Goal: Task Accomplishment & Management: Use online tool/utility

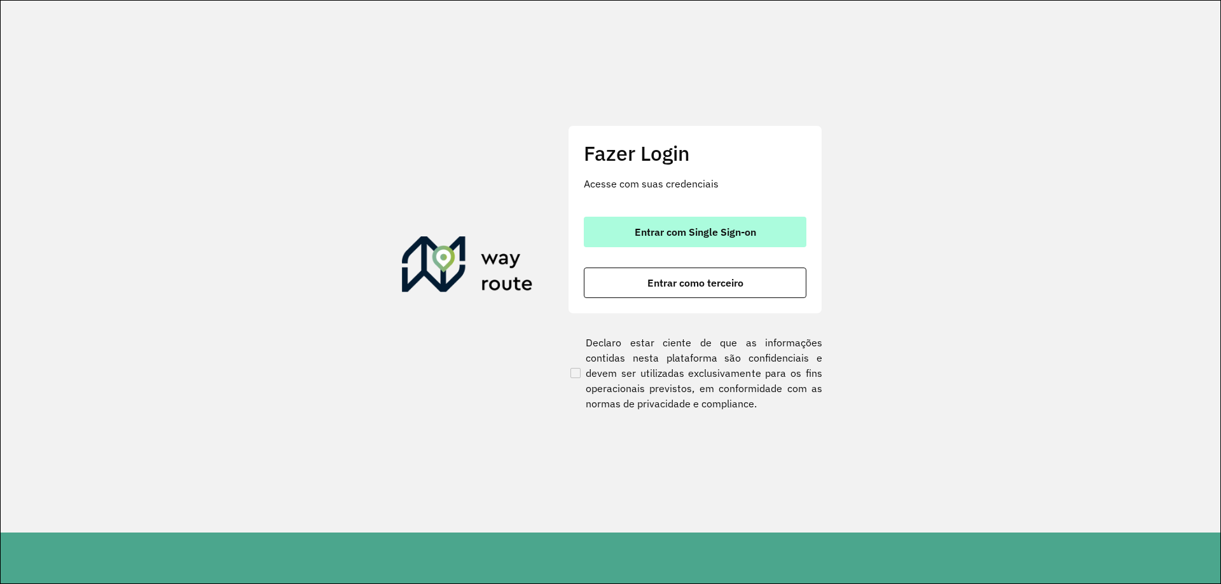
click at [745, 228] on span "Entrar com Single Sign-on" at bounding box center [695, 232] width 121 height 10
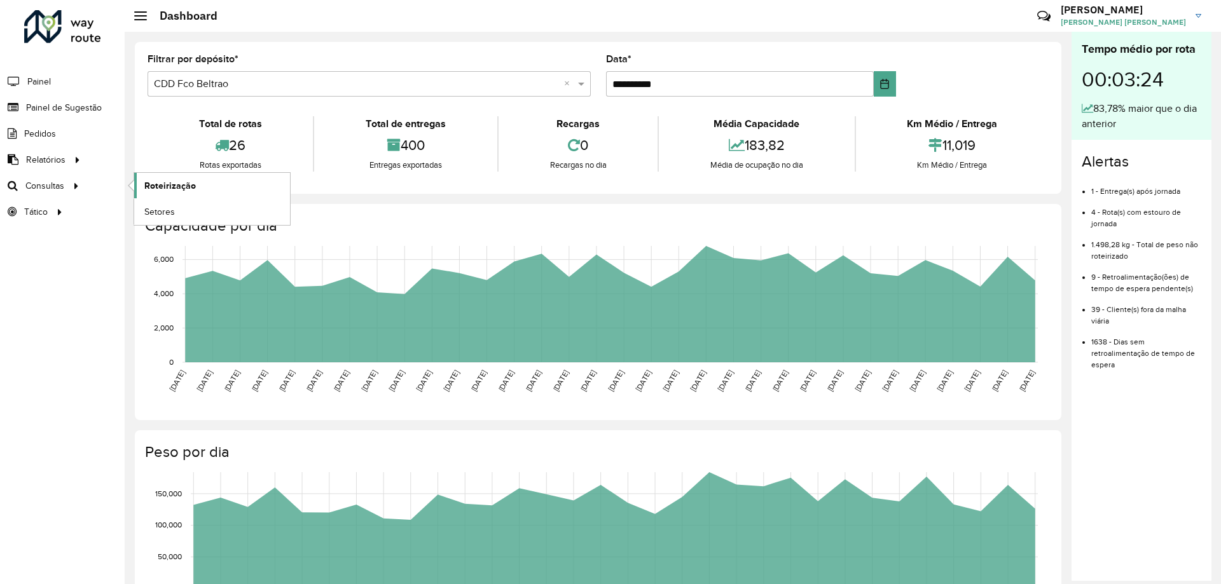
click at [161, 188] on span "Roteirização" at bounding box center [170, 185] width 52 height 13
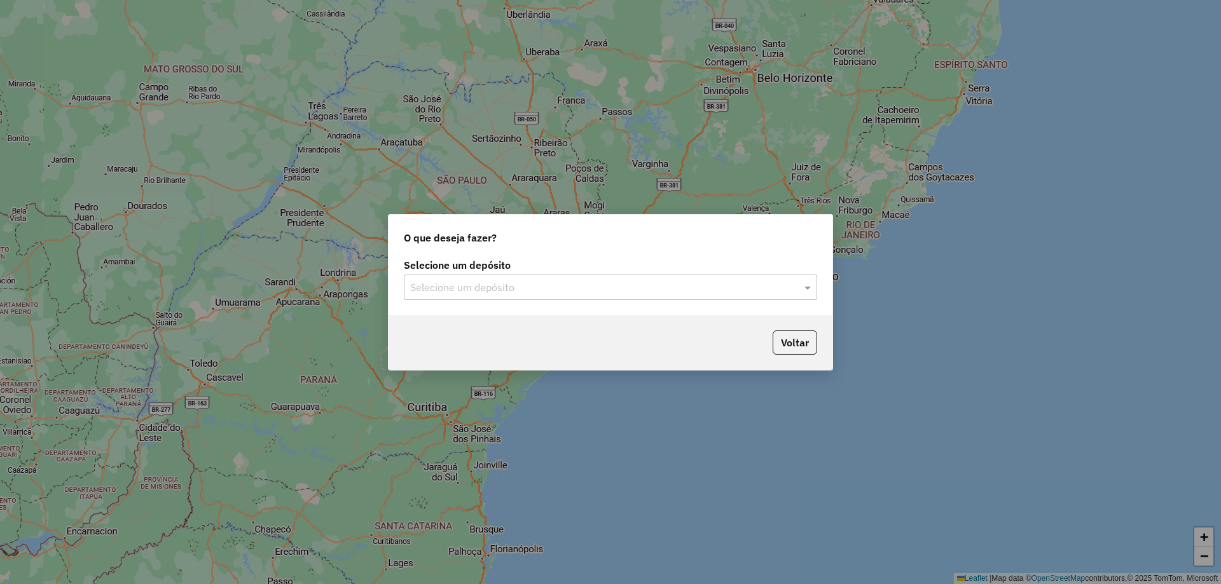
click at [623, 282] on input "text" at bounding box center [597, 287] width 375 height 15
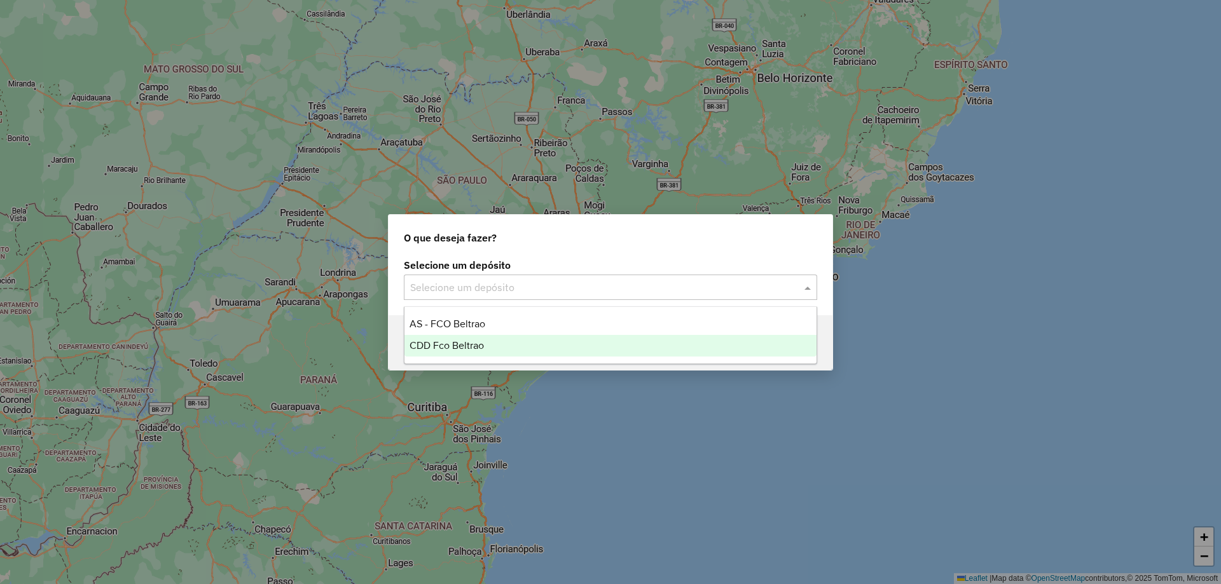
click at [453, 347] on span "CDD Fco Beltrao" at bounding box center [447, 345] width 74 height 11
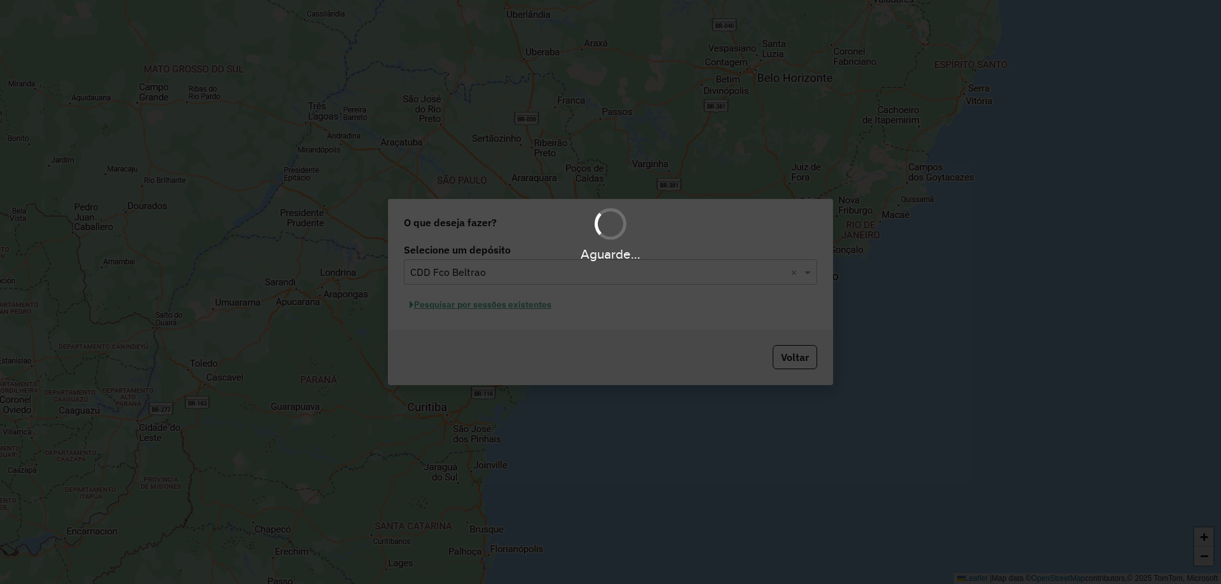
click at [520, 305] on div "Aguarde..." at bounding box center [610, 292] width 1221 height 584
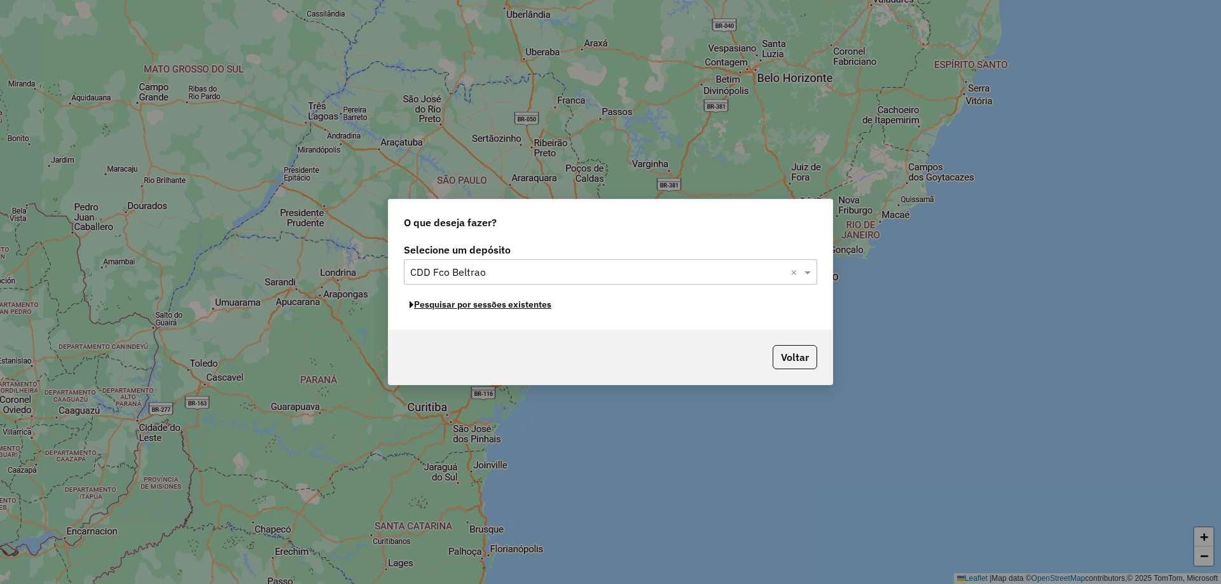
click at [520, 305] on button "Pesquisar por sessões existentes" at bounding box center [480, 305] width 153 height 20
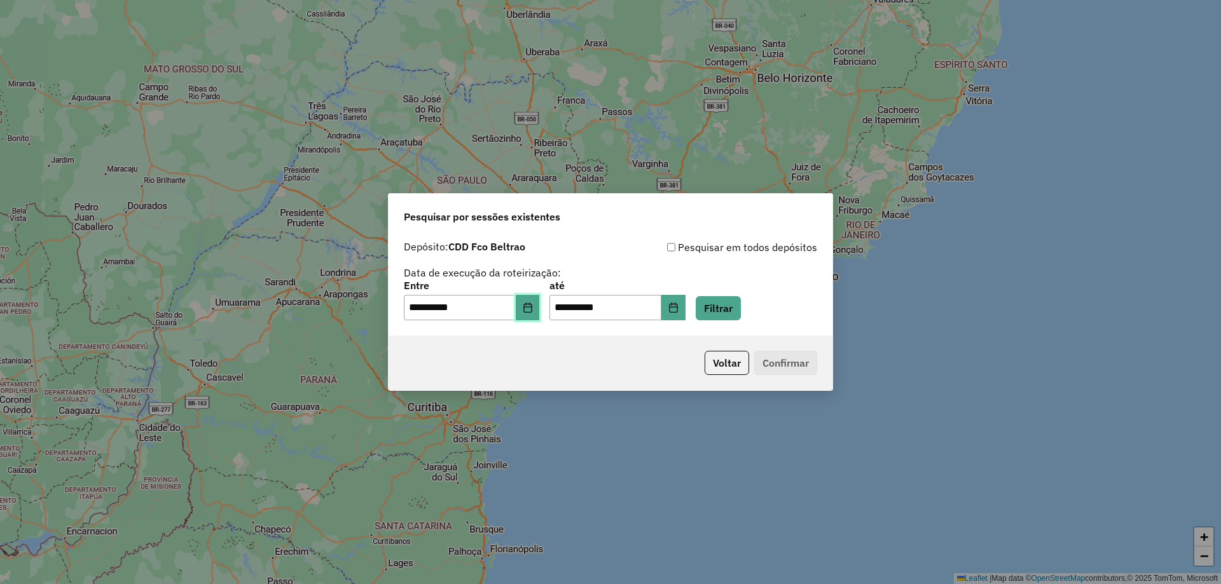
click at [540, 306] on button "Choose Date" at bounding box center [528, 307] width 24 height 25
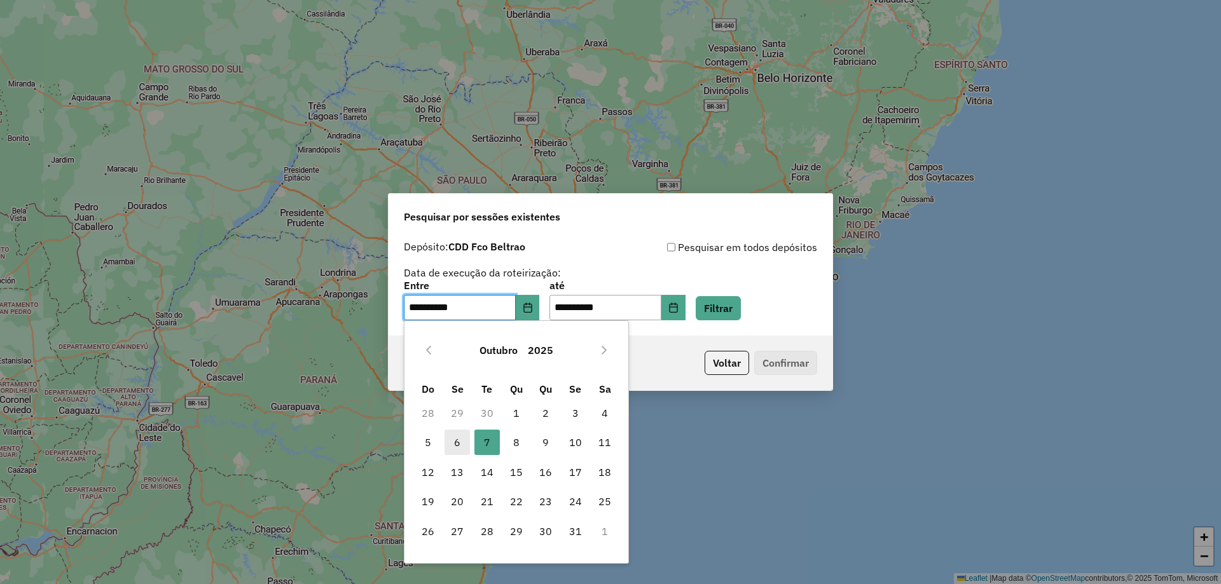
click at [457, 446] on span "6" at bounding box center [457, 442] width 25 height 25
type input "**********"
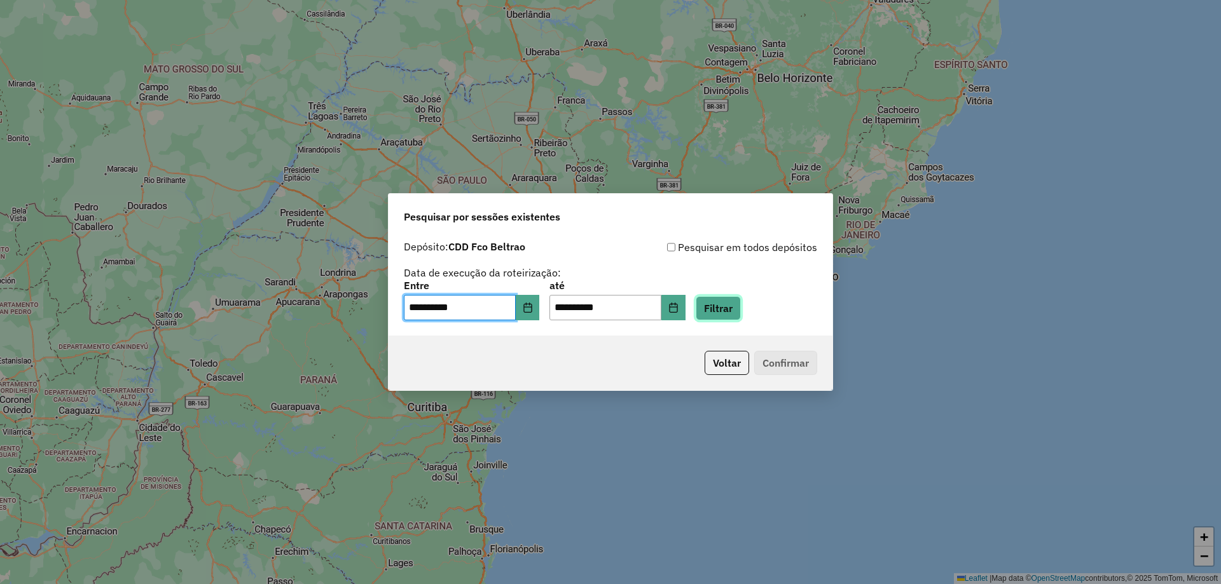
click at [741, 314] on button "Filtrar" at bounding box center [718, 308] width 45 height 24
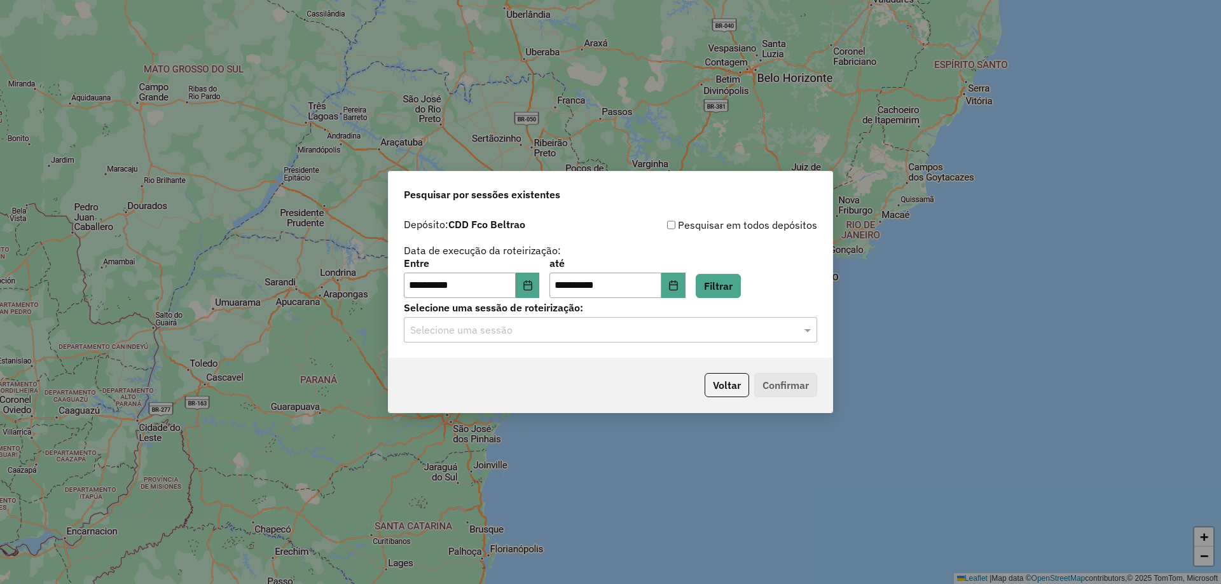
click at [531, 331] on input "text" at bounding box center [597, 330] width 375 height 15
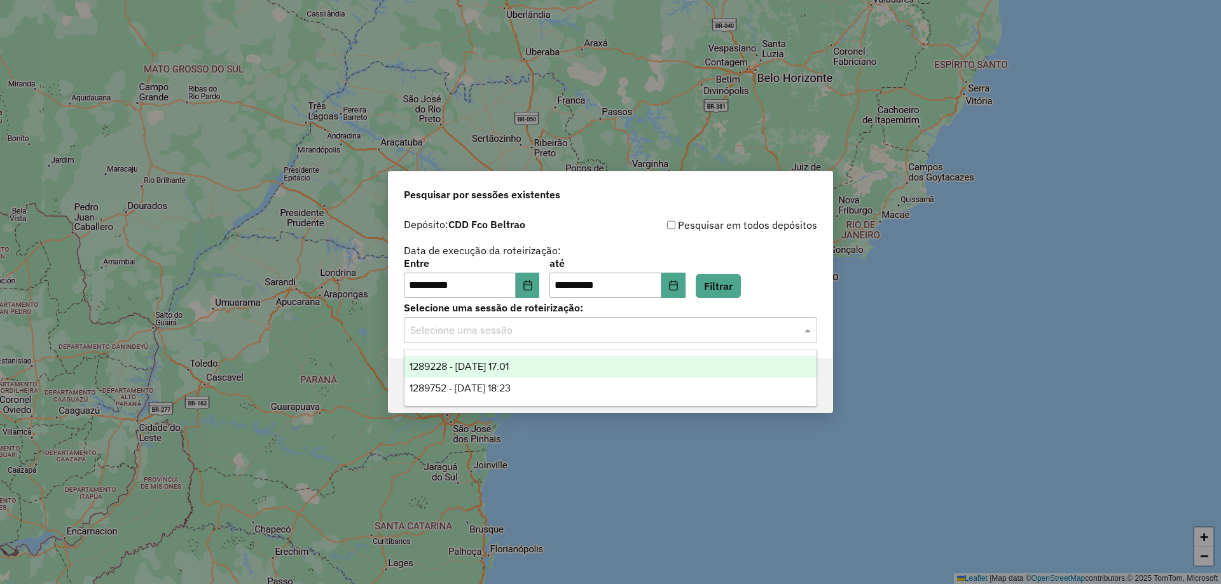
click at [483, 365] on span "1289228 - 06/10/2025 17:01" at bounding box center [459, 366] width 99 height 11
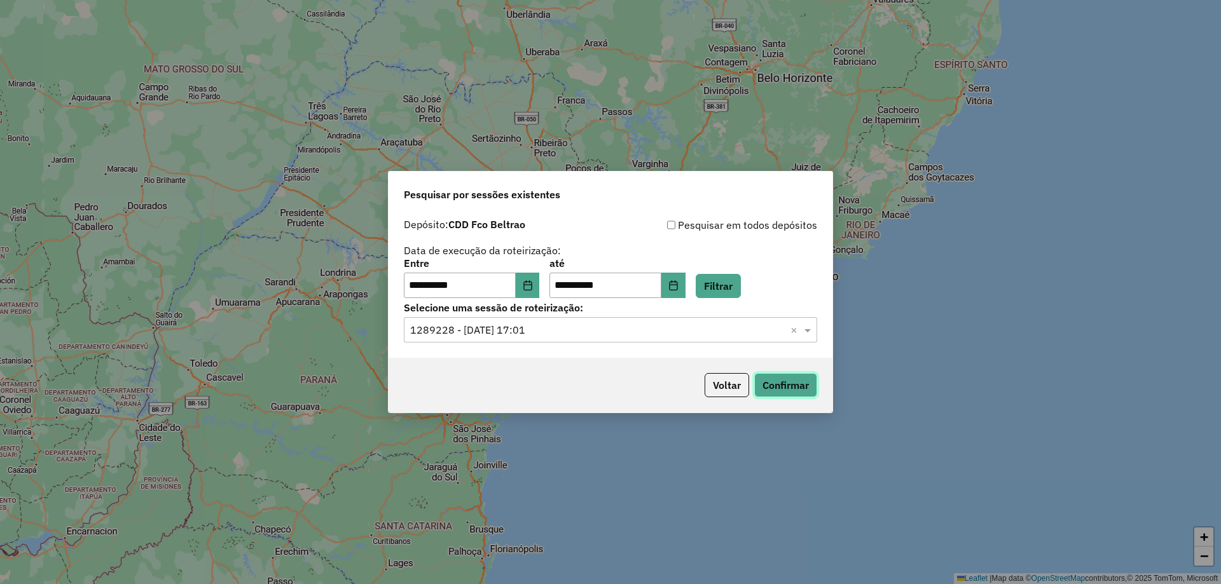
click at [801, 387] on button "Confirmar" at bounding box center [785, 385] width 63 height 24
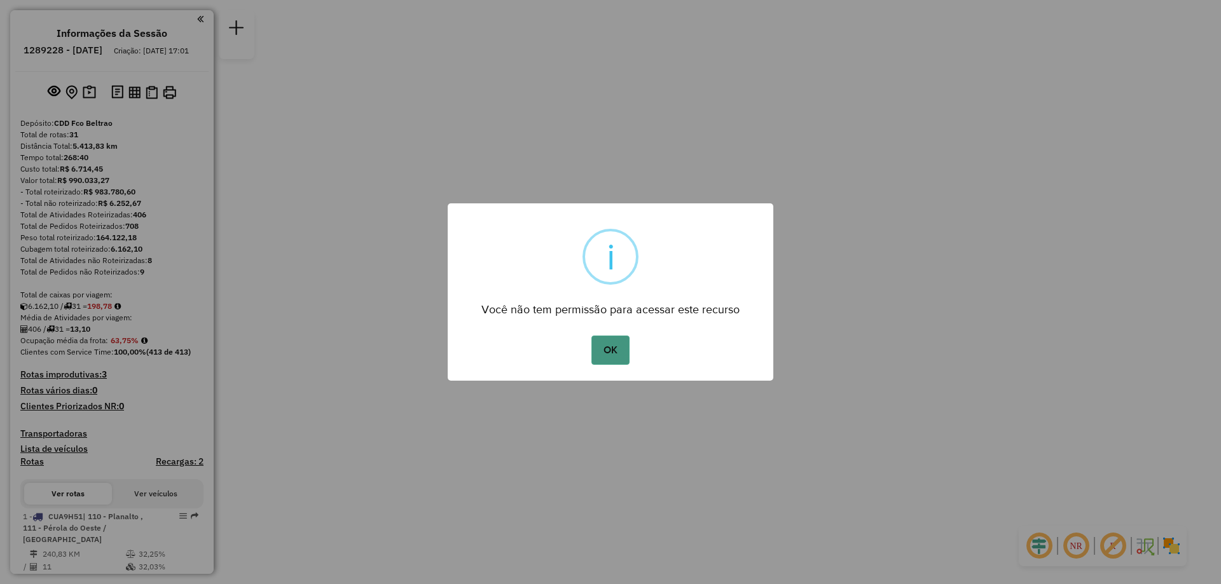
click at [617, 343] on button "OK" at bounding box center [610, 350] width 38 height 29
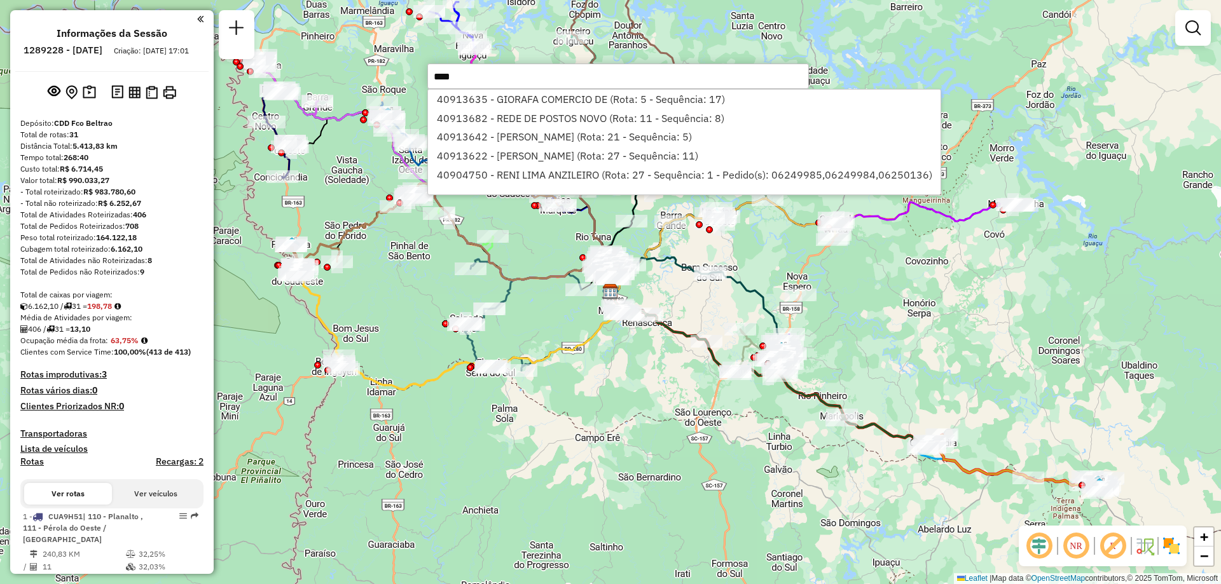
type input "*****"
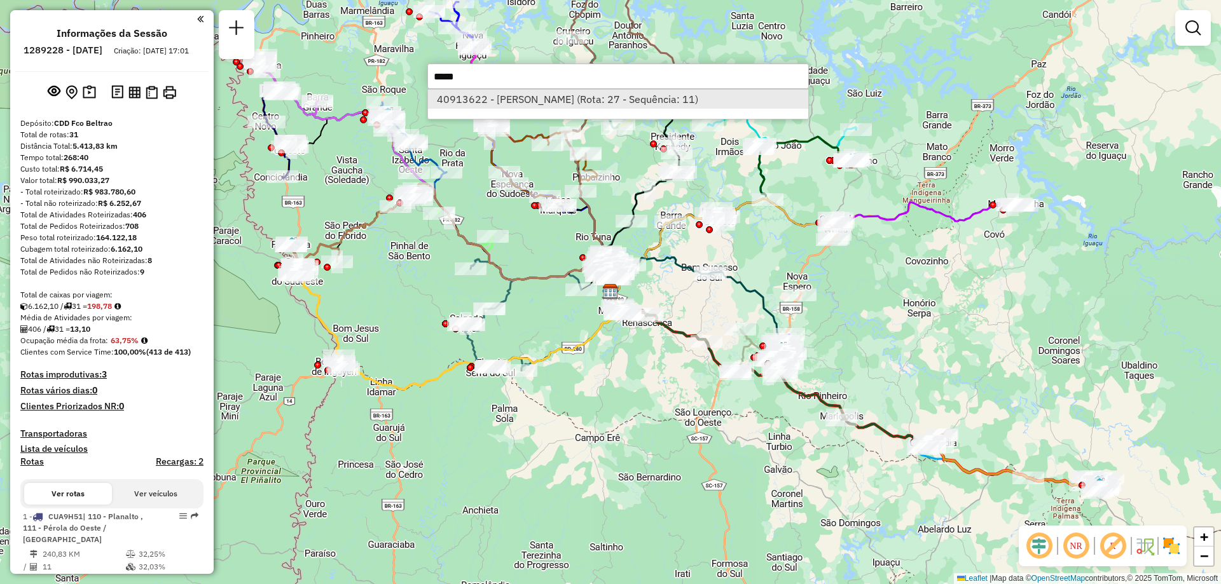
click at [671, 99] on li "40913622 - [PERSON_NAME] (Rota: 27 - Sequência: 11)" at bounding box center [618, 99] width 380 height 19
select select "**********"
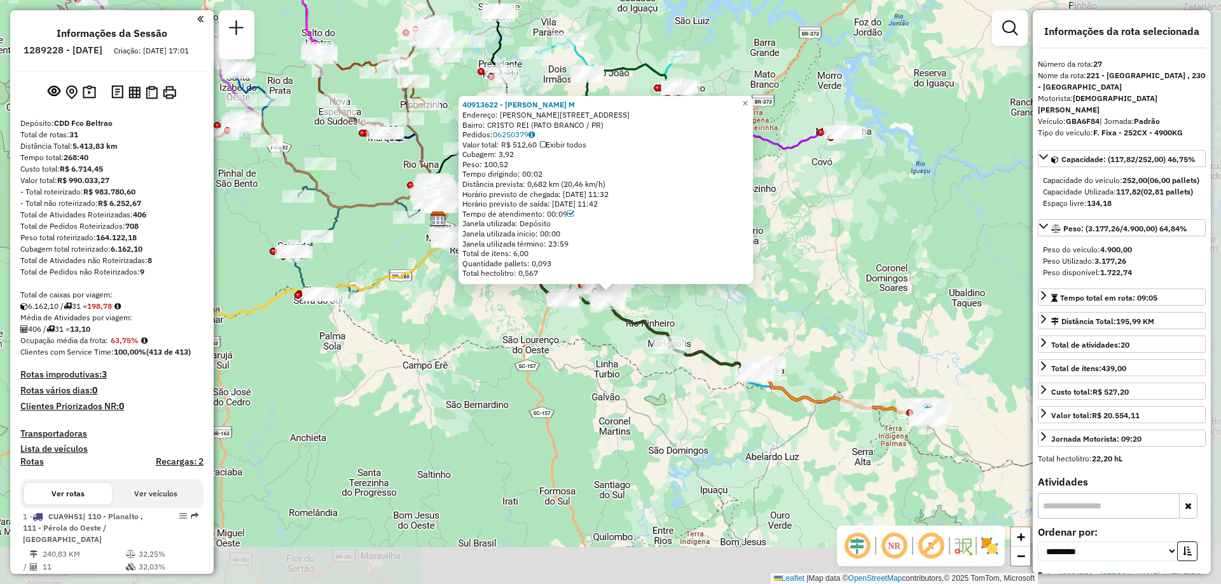
scroll to position [2396, 0]
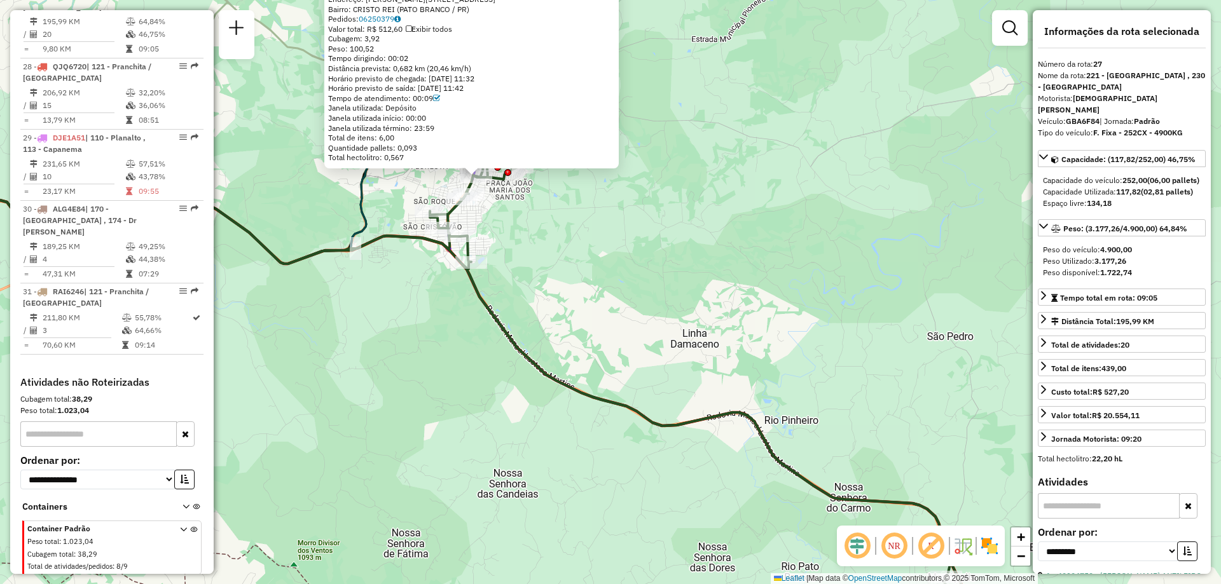
click at [471, 290] on icon at bounding box center [438, 332] width 1121 height 621
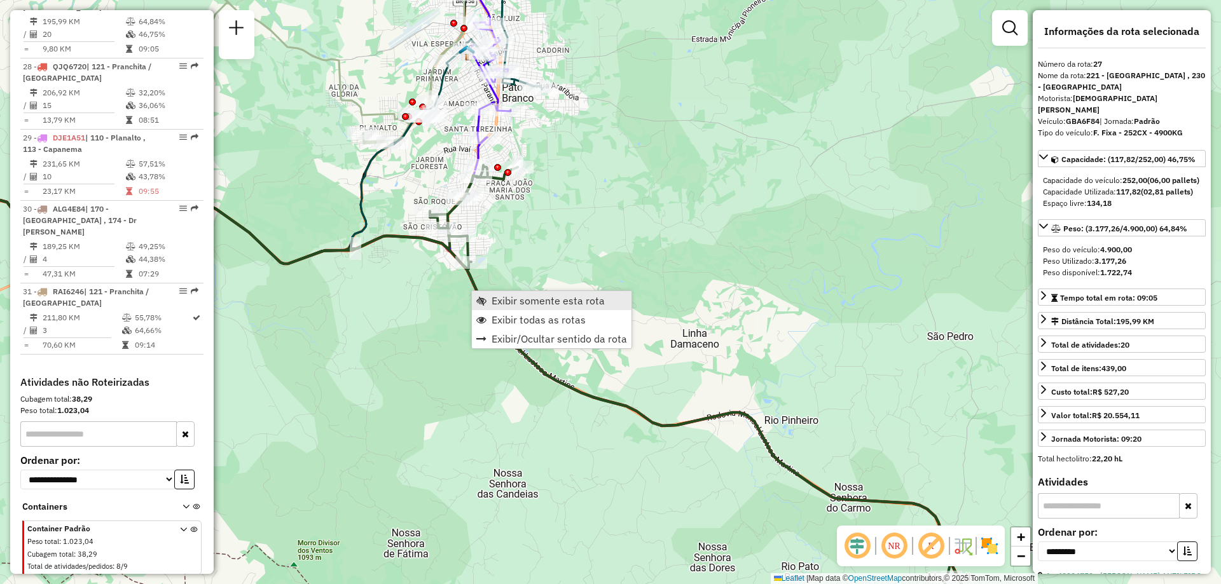
click at [534, 305] on span "Exibir somente esta rota" at bounding box center [548, 301] width 113 height 10
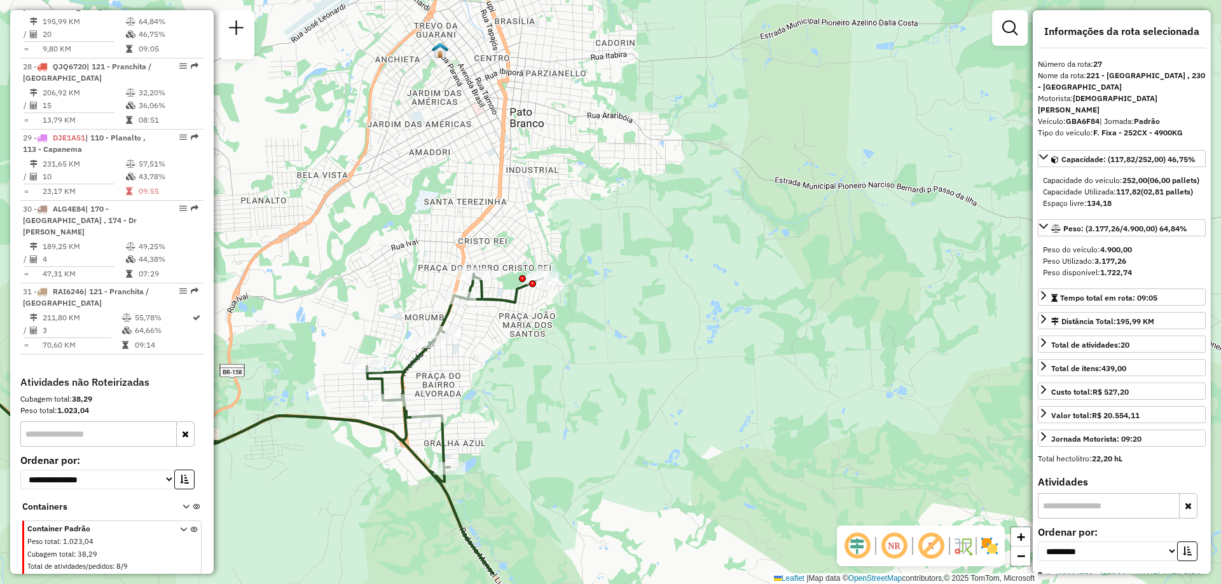
drag, startPoint x: 440, startPoint y: 312, endPoint x: 427, endPoint y: 258, distance: 55.5
click at [427, 258] on div "Janela de atendimento Grade de atendimento Capacidade Transportadoras Veículos …" at bounding box center [610, 292] width 1221 height 584
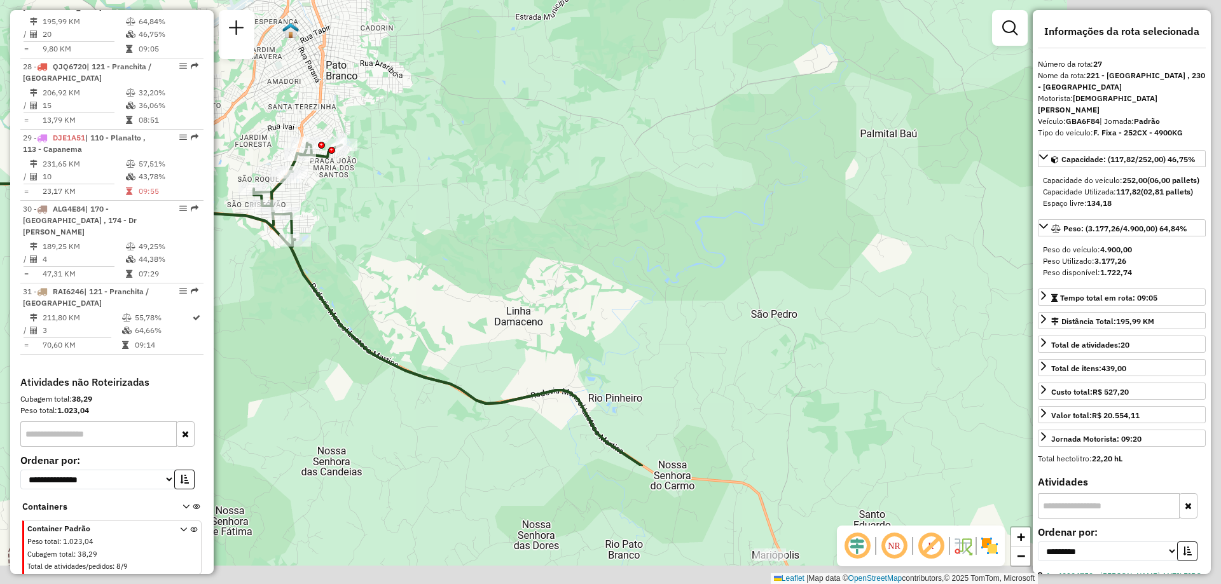
drag, startPoint x: 663, startPoint y: 413, endPoint x: 444, endPoint y: 237, distance: 281.3
click at [444, 237] on div "Janela de atendimento Grade de atendimento Capacidade Transportadoras Veículos …" at bounding box center [610, 292] width 1221 height 584
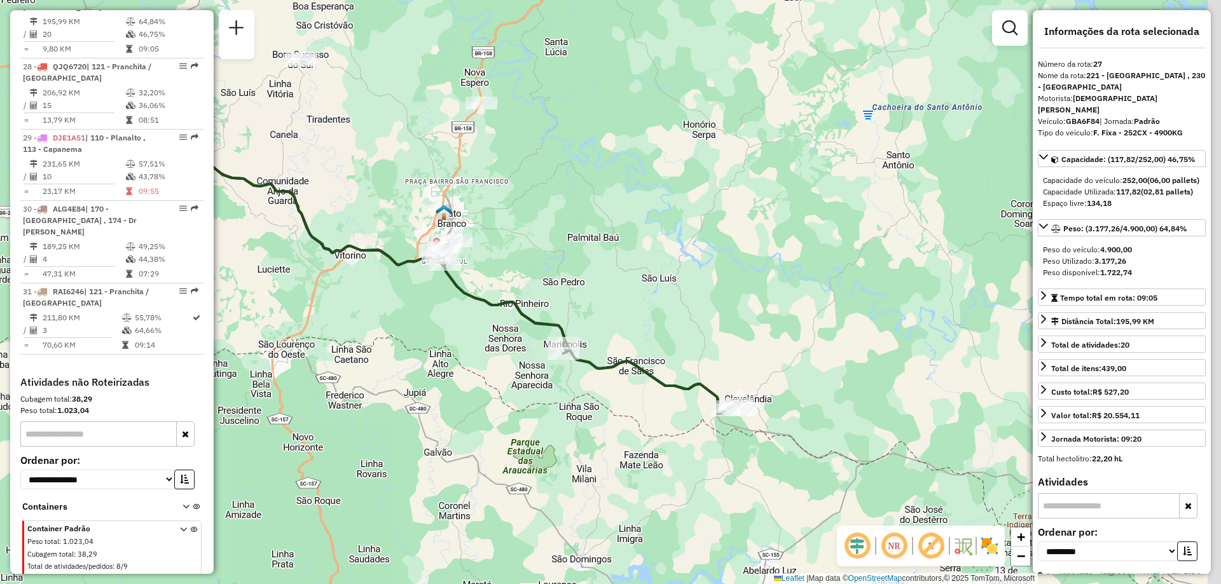
drag, startPoint x: 681, startPoint y: 357, endPoint x: 609, endPoint y: 317, distance: 82.6
click at [609, 317] on div "Janela de atendimento Grade de atendimento Capacidade Transportadoras Veículos …" at bounding box center [610, 292] width 1221 height 584
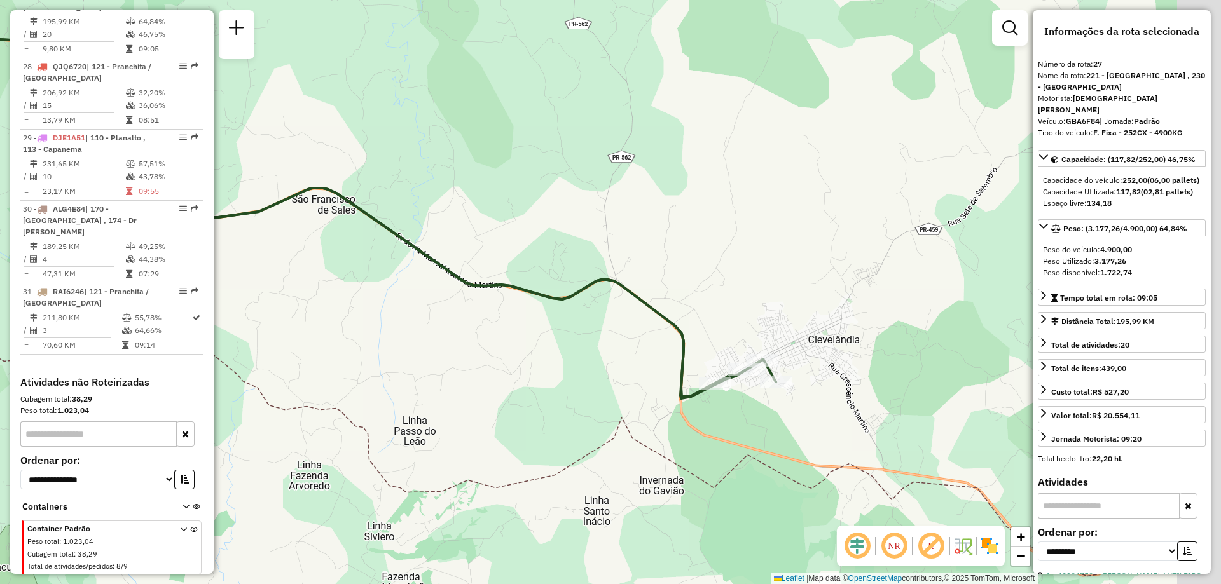
drag, startPoint x: 753, startPoint y: 380, endPoint x: 707, endPoint y: 308, distance: 85.2
click at [707, 306] on div "Janela de atendimento Grade de atendimento Capacidade Transportadoras Veículos …" at bounding box center [610, 292] width 1221 height 584
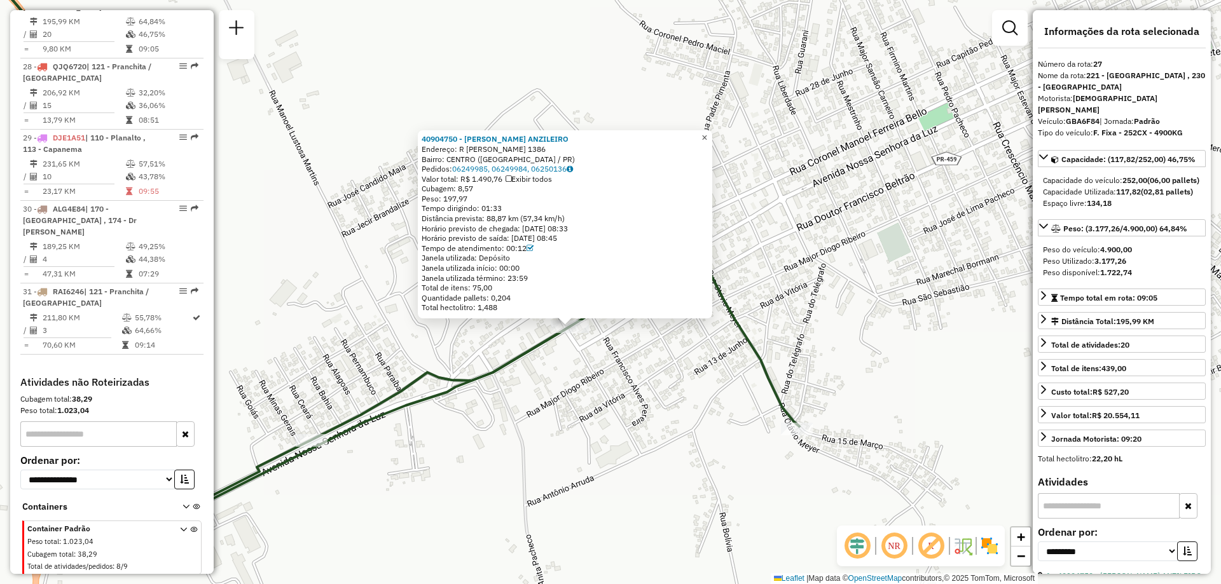
click at [712, 137] on link "×" at bounding box center [704, 137] width 15 height 15
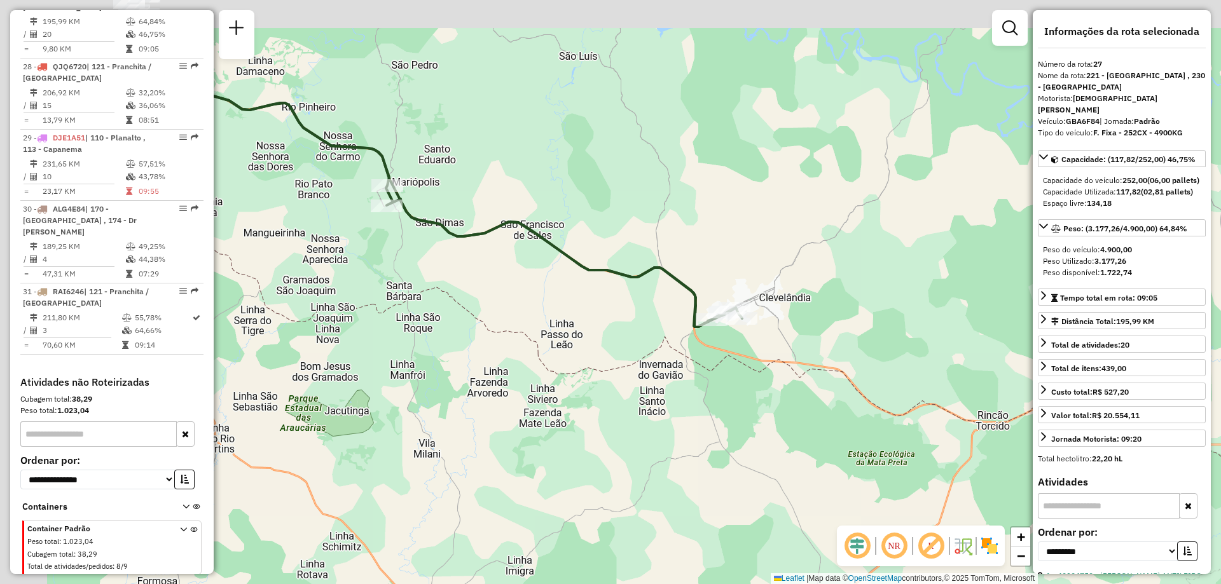
drag, startPoint x: 514, startPoint y: 225, endPoint x: 663, endPoint y: 357, distance: 199.6
click at [672, 365] on div "Janela de atendimento Grade de atendimento Capacidade Transportadoras Veículos …" at bounding box center [610, 292] width 1221 height 584
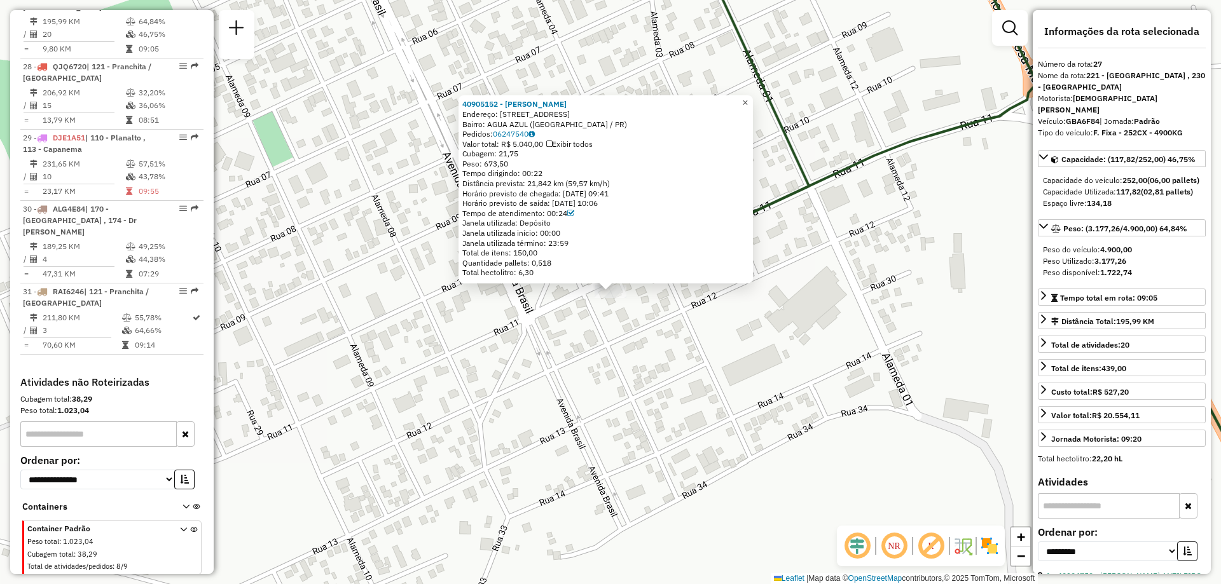
click at [748, 97] on span "×" at bounding box center [745, 102] width 6 height 11
